Goal: Task Accomplishment & Management: Manage account settings

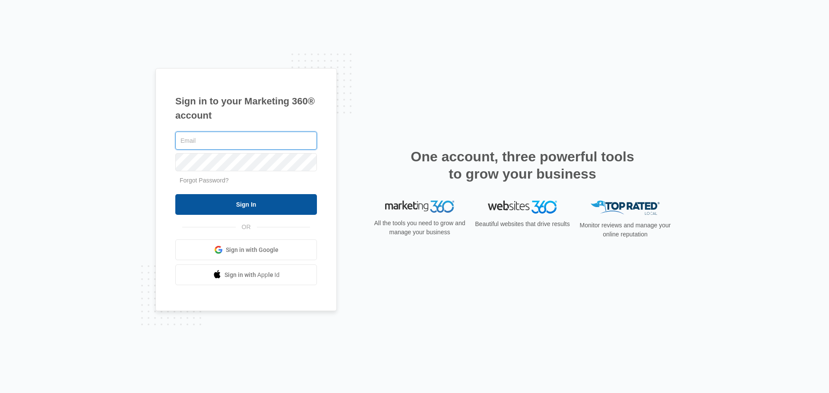
type input "erik.woods@madwire.com"
click at [222, 198] on input "Sign In" at bounding box center [246, 204] width 142 height 21
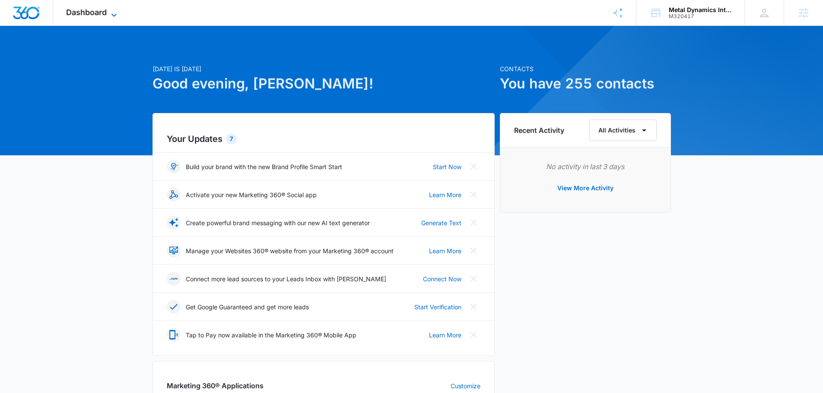
click at [86, 12] on span "Dashboard" at bounding box center [86, 12] width 41 height 9
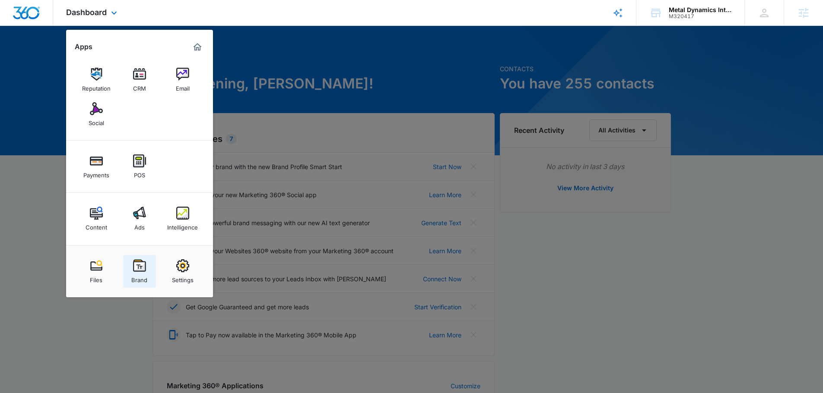
click at [142, 267] on img at bounding box center [139, 266] width 13 height 13
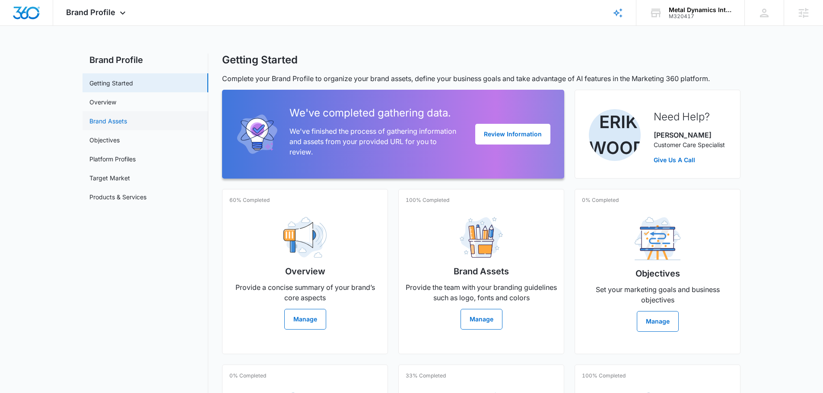
click at [112, 121] on link "Brand Assets" at bounding box center [108, 121] width 38 height 9
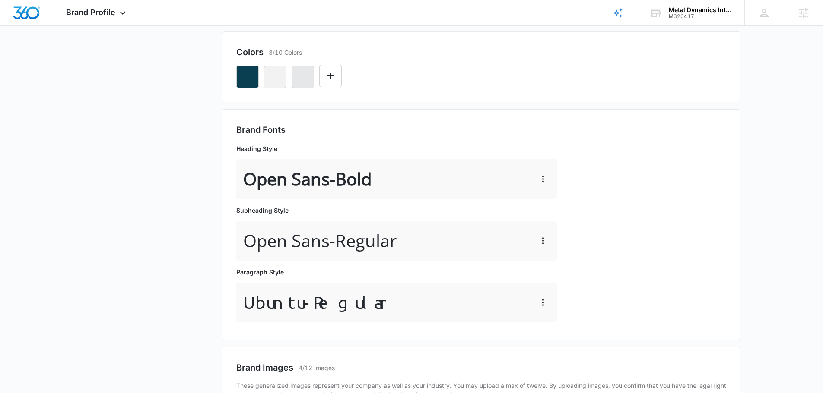
scroll to position [216, 0]
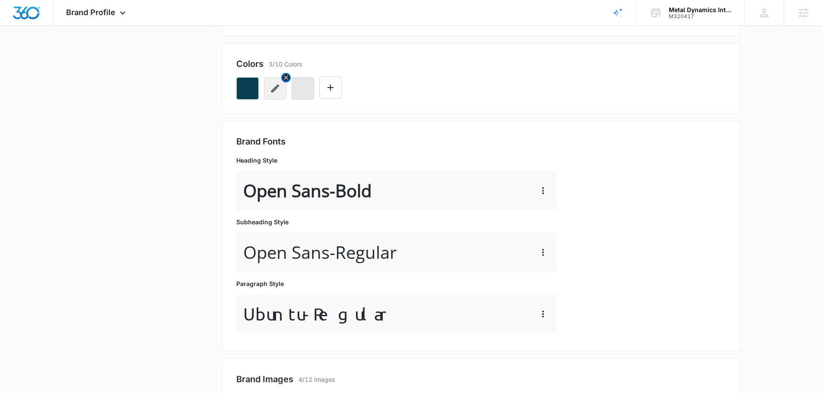
click at [276, 91] on icon "button" at bounding box center [275, 88] width 10 height 10
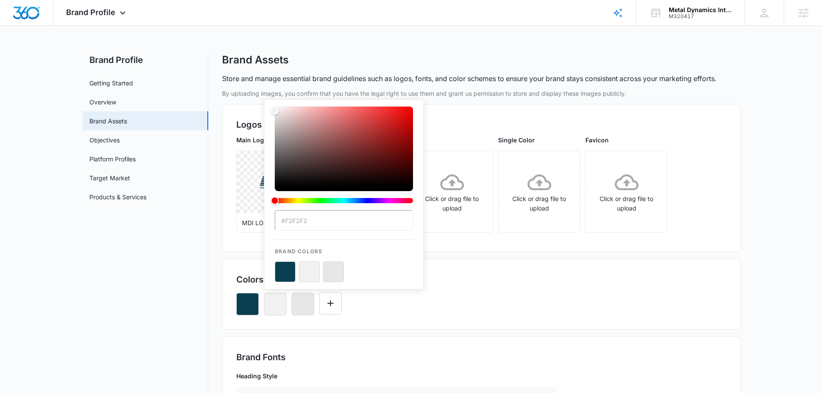
click at [306, 277] on button "color-picker-container" at bounding box center [309, 272] width 21 height 21
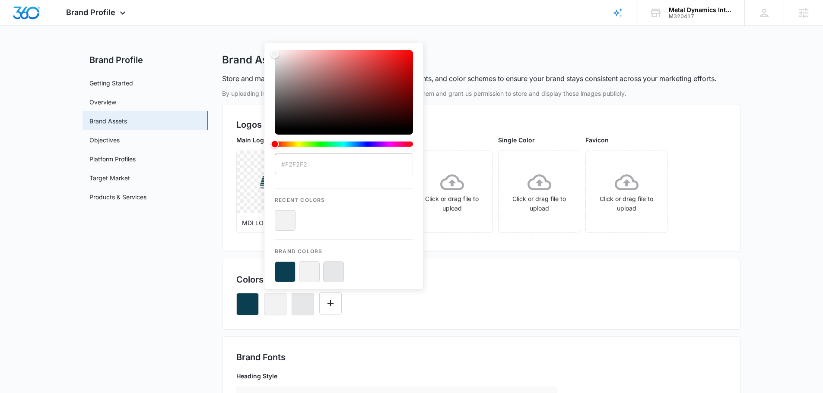
click at [297, 168] on input "#F2F2F2" at bounding box center [344, 164] width 138 height 21
drag, startPoint x: 297, startPoint y: 167, endPoint x: 276, endPoint y: 155, distance: 24.4
click at [276, 155] on input "#F2F2F2" at bounding box center [344, 164] width 138 height 21
click at [267, 165] on div "#F2F2F2 Recent Colors Brand Colors" at bounding box center [344, 166] width 160 height 247
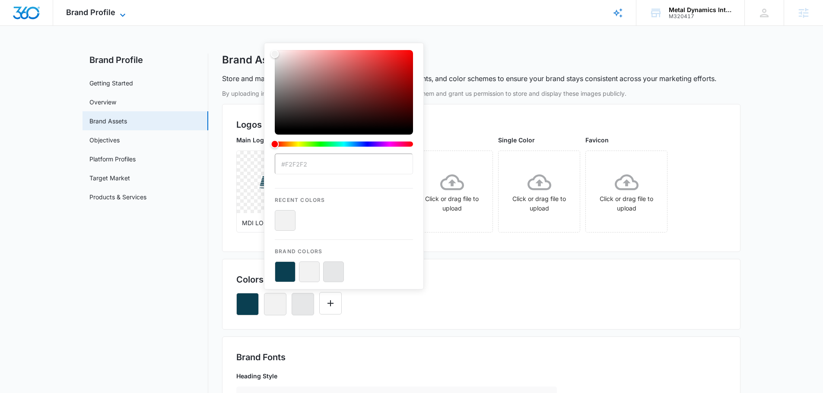
click at [117, 8] on div "Brand Profile Apps Reputation CRM Email Social Payments POS Content Ads Intelli…" at bounding box center [97, 12] width 88 height 25
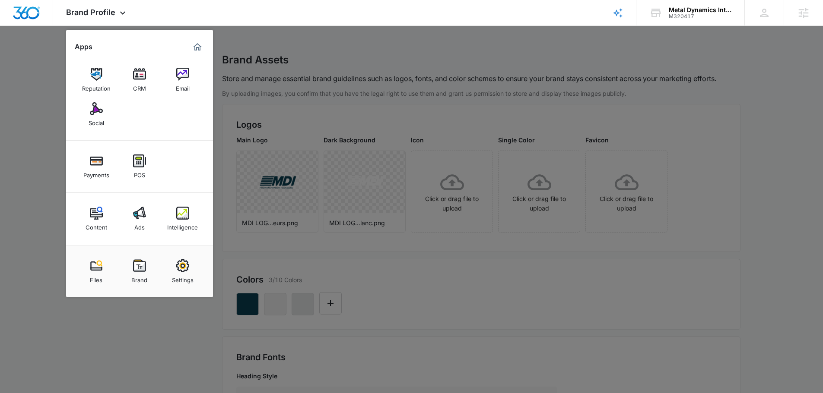
drag, startPoint x: 86, startPoint y: 117, endPoint x: 90, endPoint y: 113, distance: 5.5
click at [88, 116] on link "Social" at bounding box center [96, 114] width 33 height 33
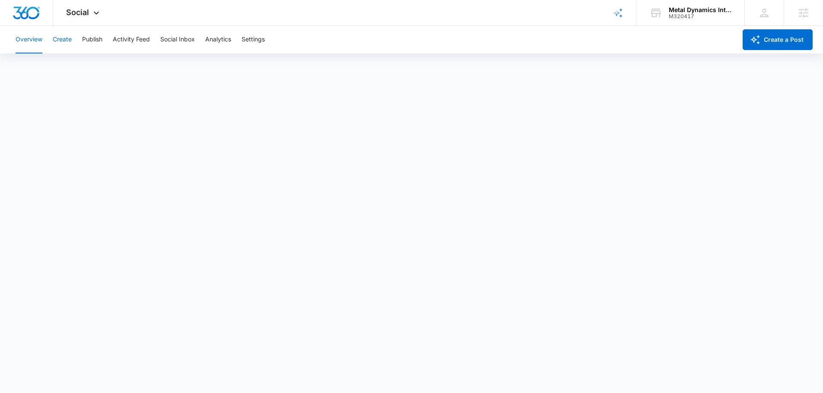
click at [59, 39] on button "Create" at bounding box center [62, 40] width 19 height 28
